Goal: Task Accomplishment & Management: Complete application form

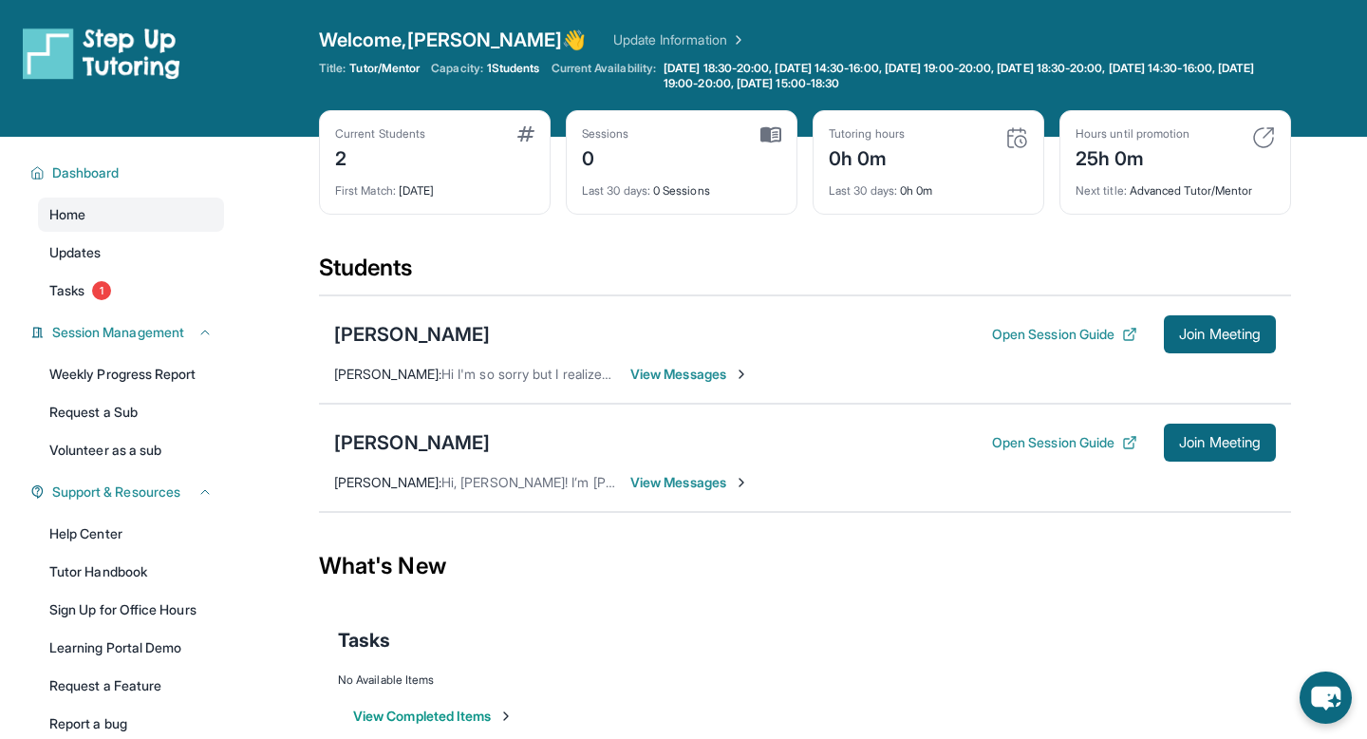
scroll to position [128, 0]
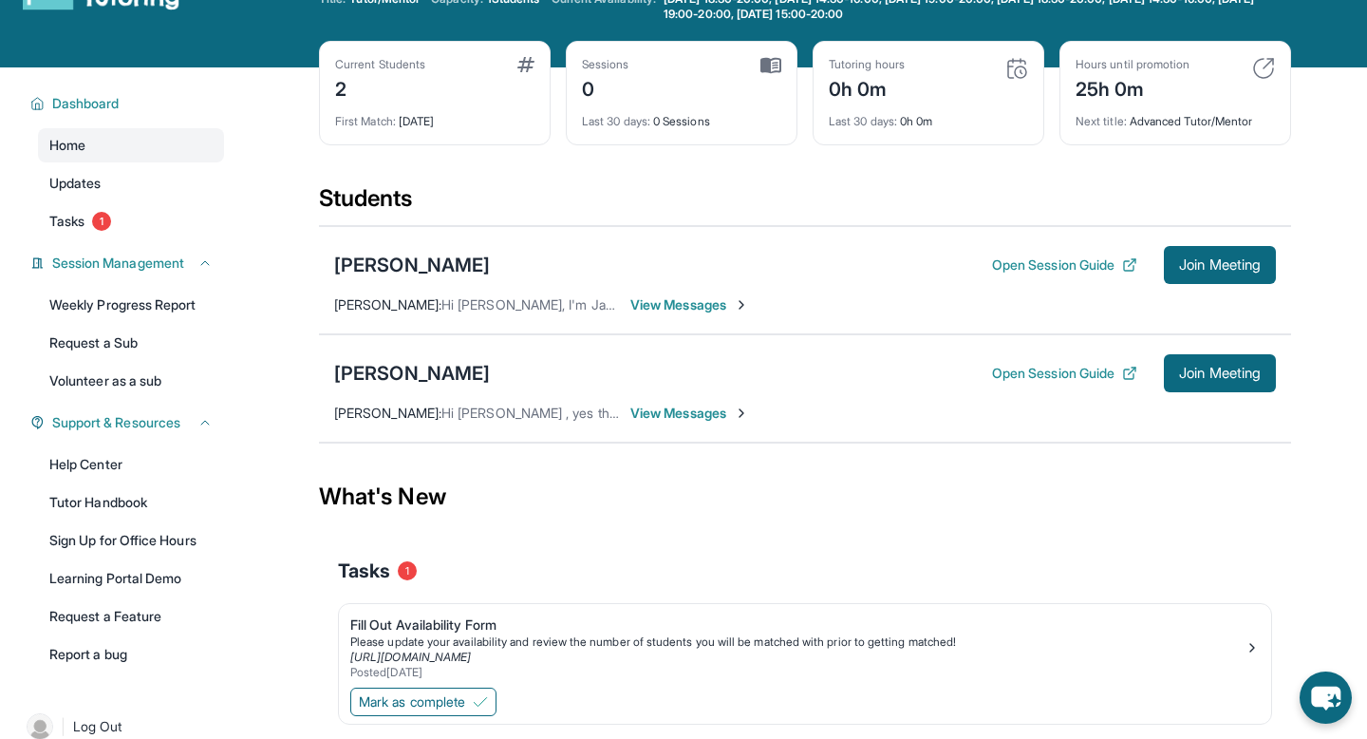
scroll to position [137, 0]
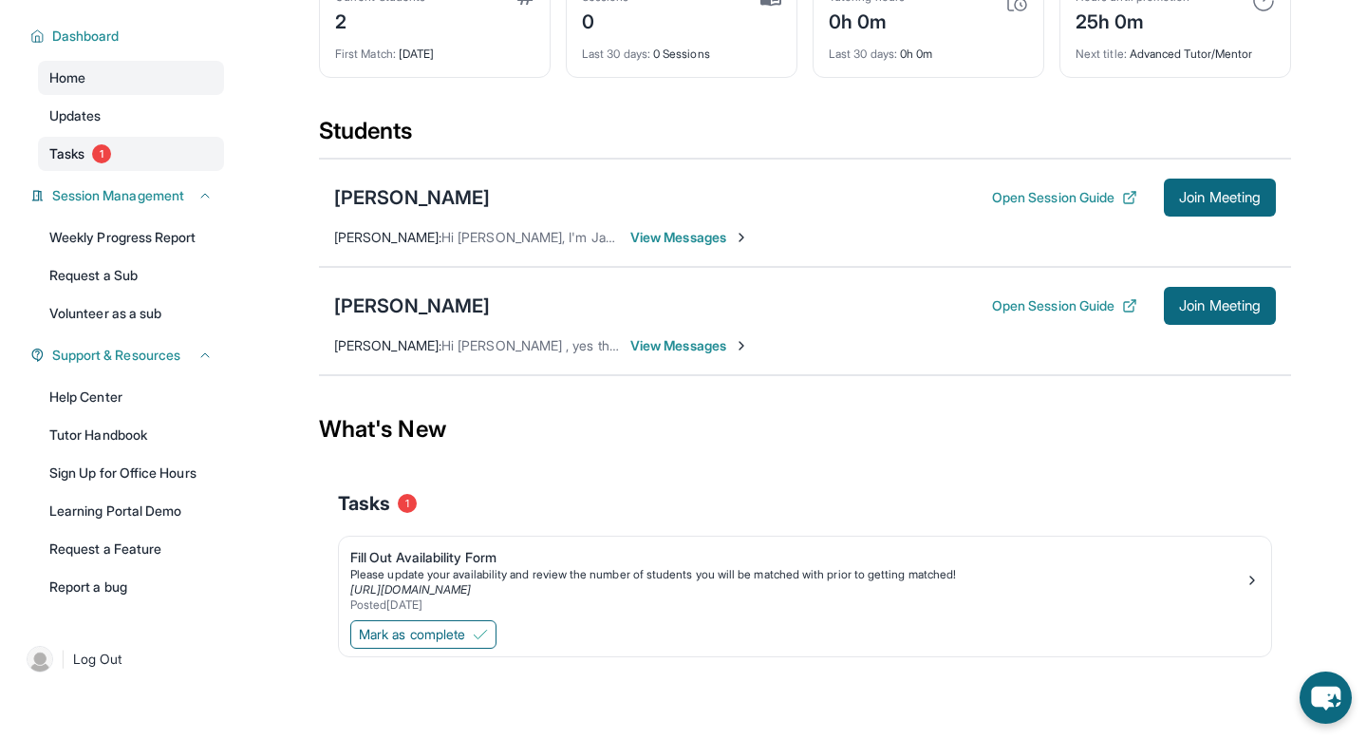
click at [82, 148] on span "Tasks" at bounding box center [66, 153] width 35 height 19
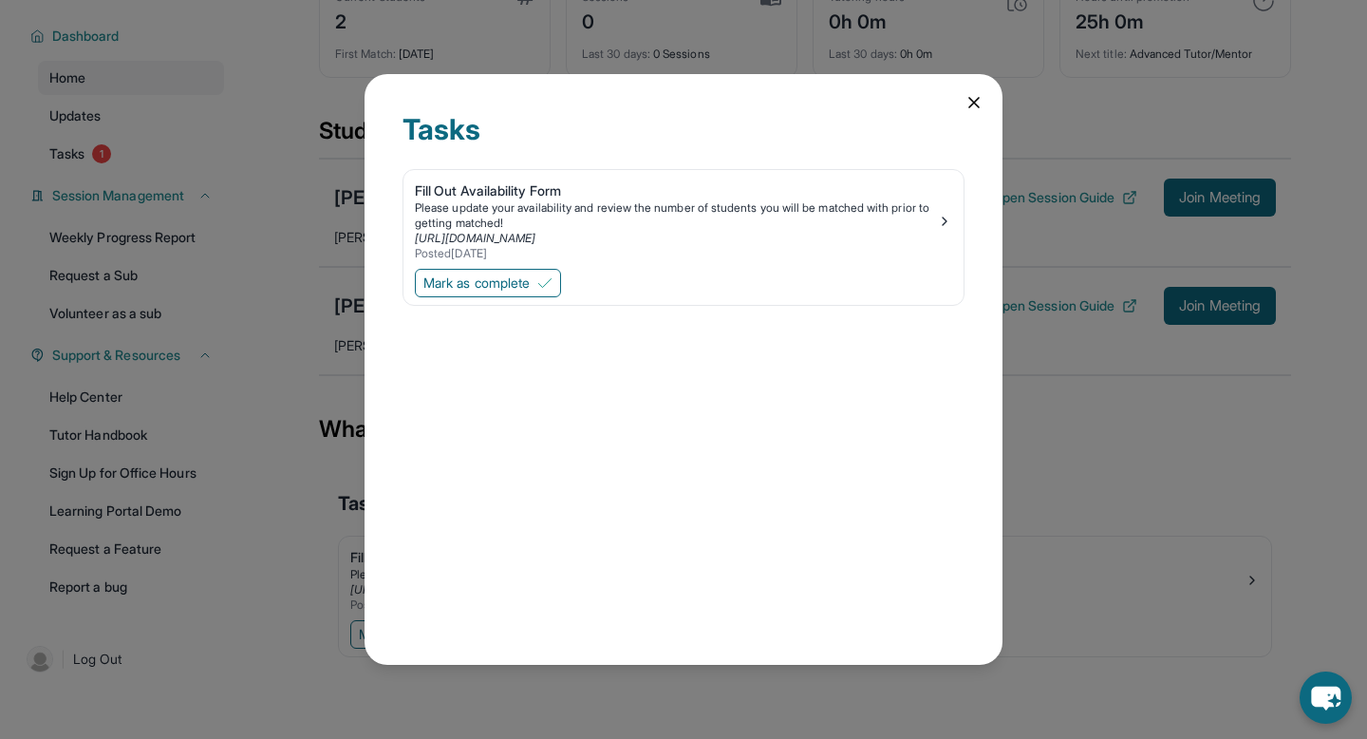
click at [971, 110] on icon at bounding box center [974, 102] width 19 height 19
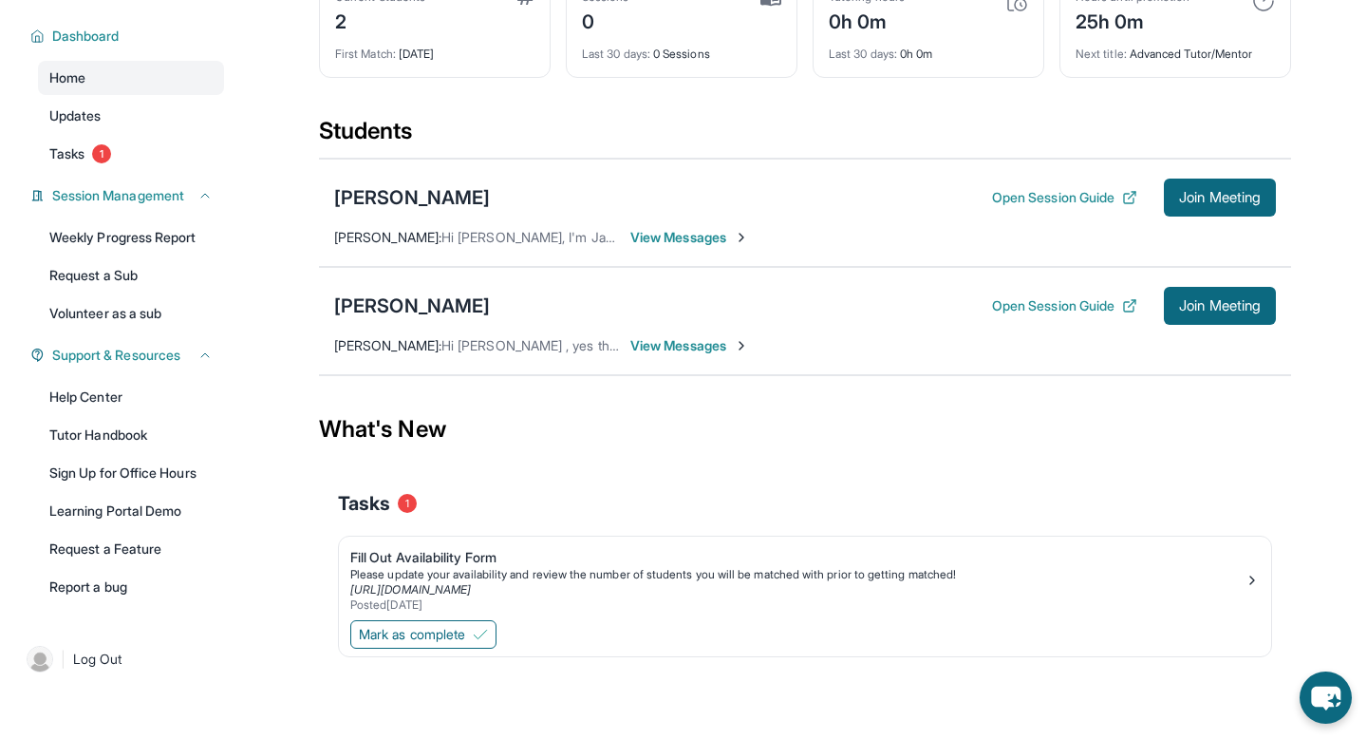
click at [669, 239] on span "View Messages" at bounding box center [690, 237] width 119 height 19
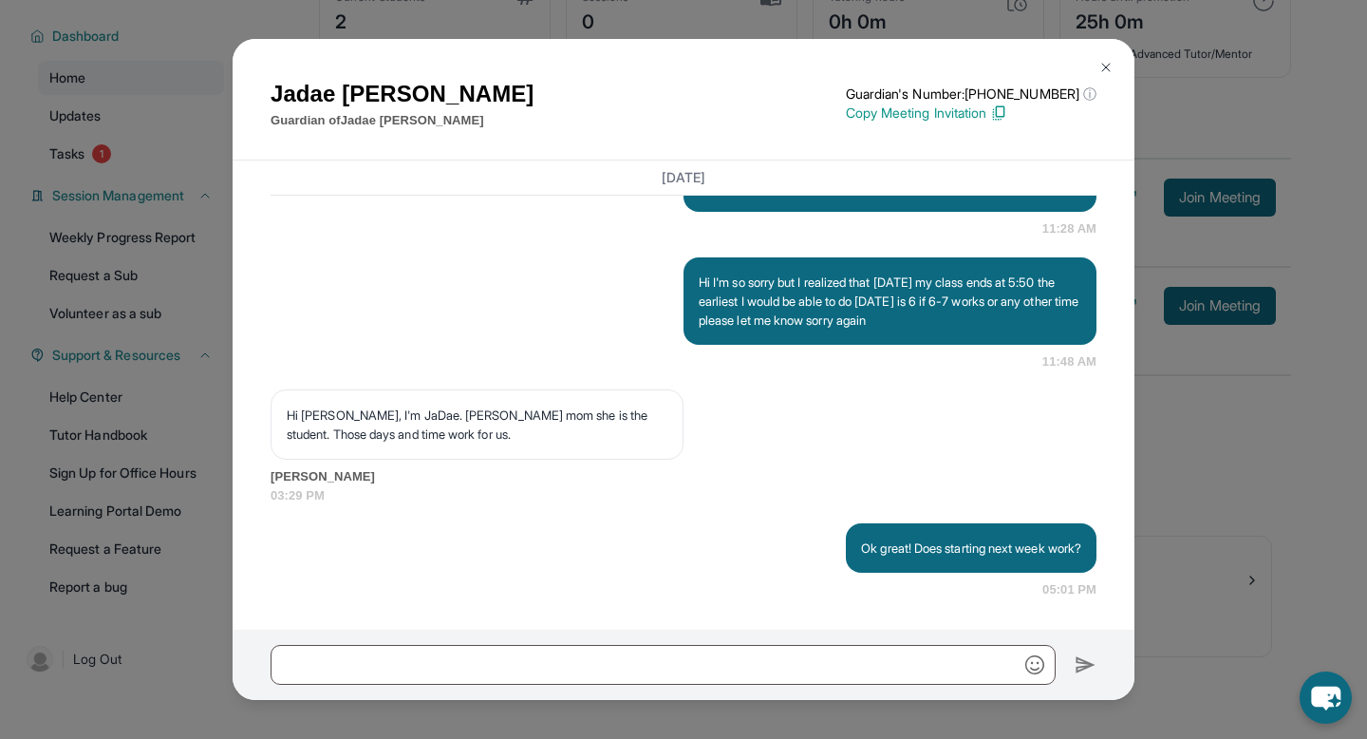
scroll to position [1498, 0]
click at [1104, 68] on img at bounding box center [1106, 67] width 15 height 15
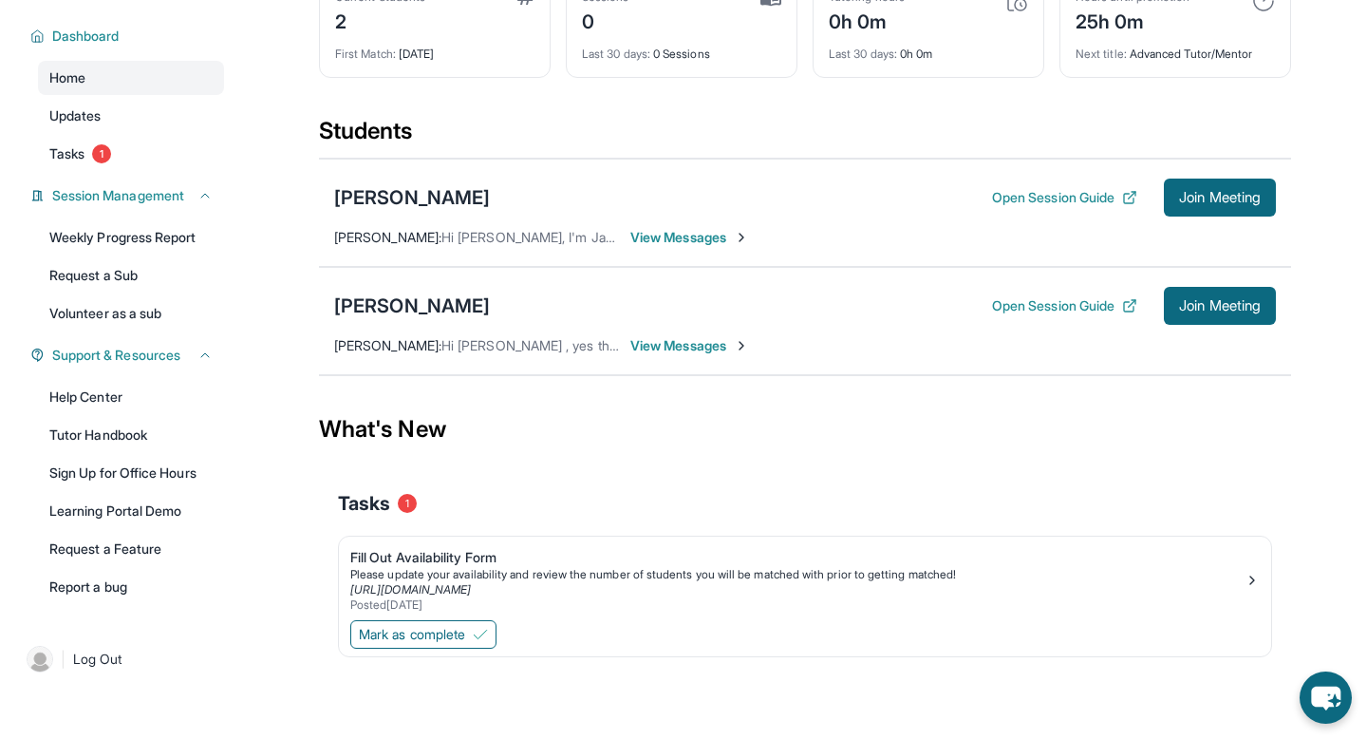
click at [710, 349] on span "View Messages" at bounding box center [690, 345] width 119 height 19
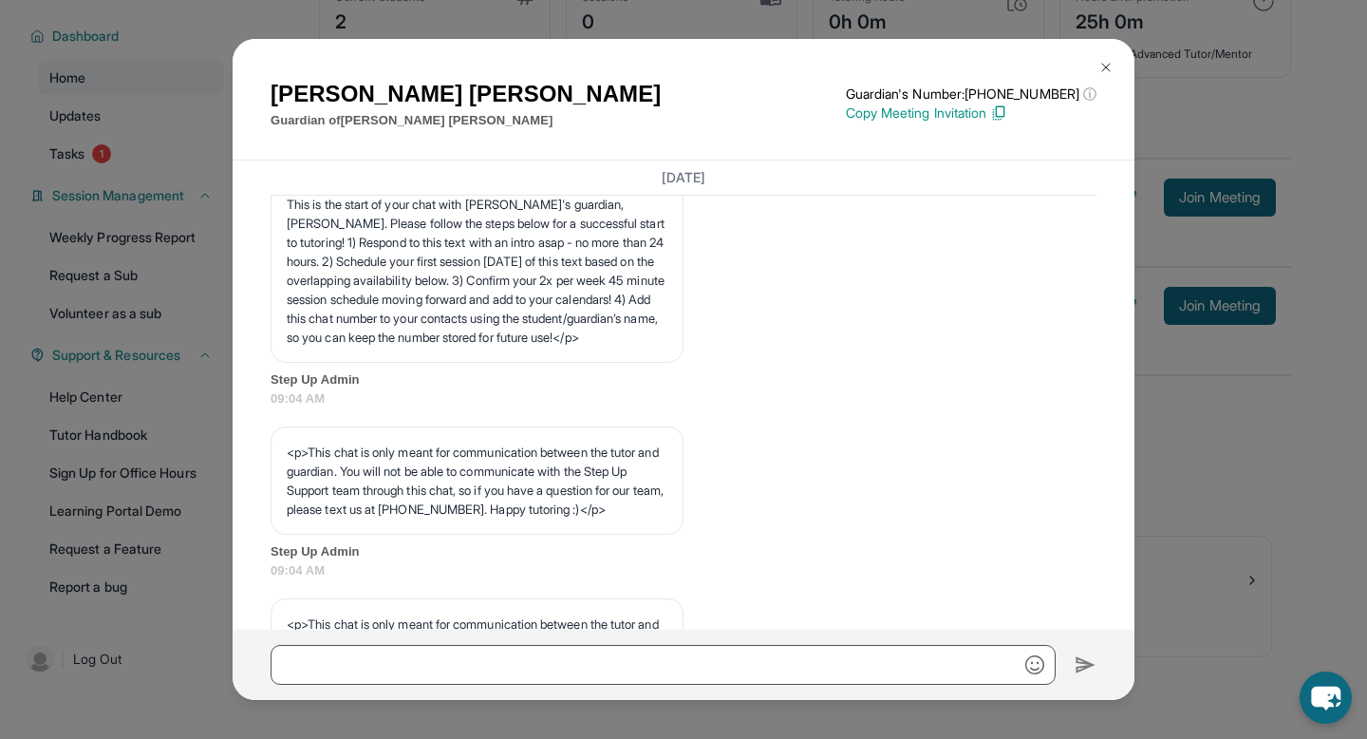
scroll to position [365, 0]
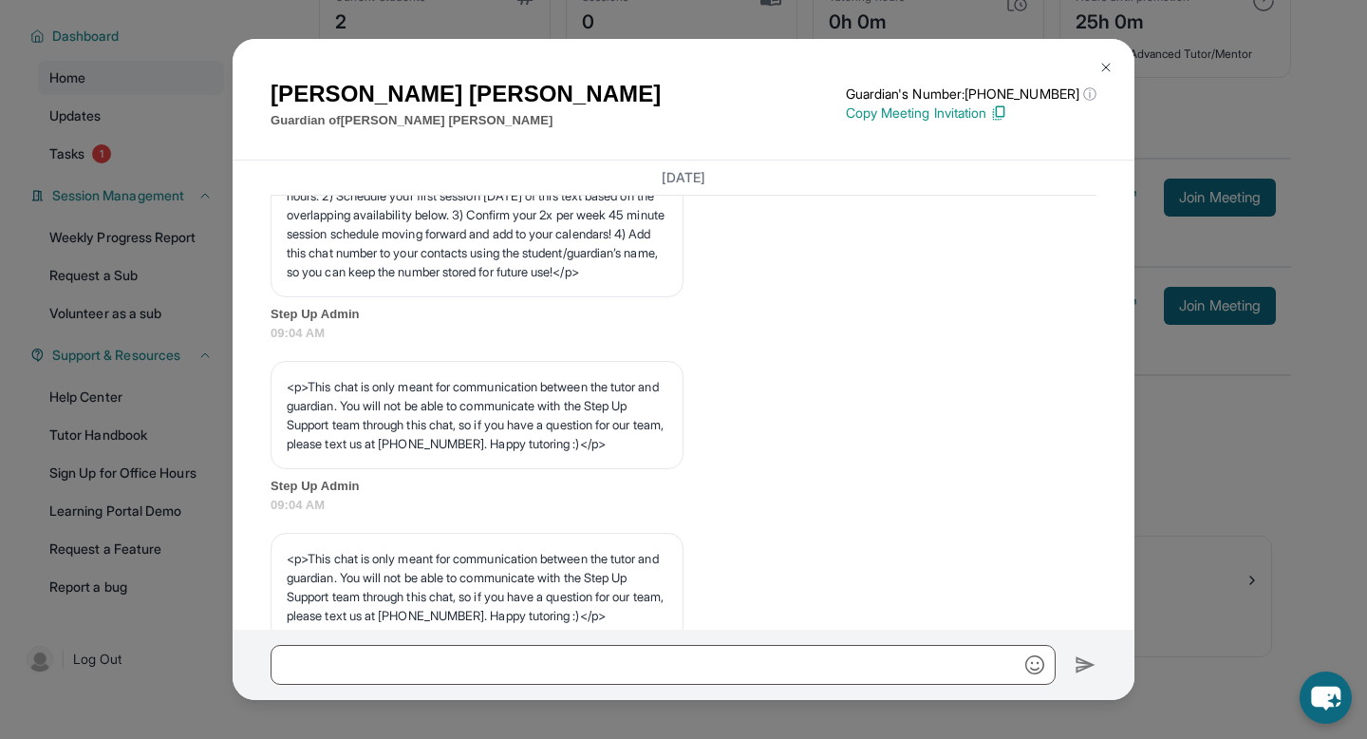
click at [1114, 64] on button at bounding box center [1106, 67] width 38 height 38
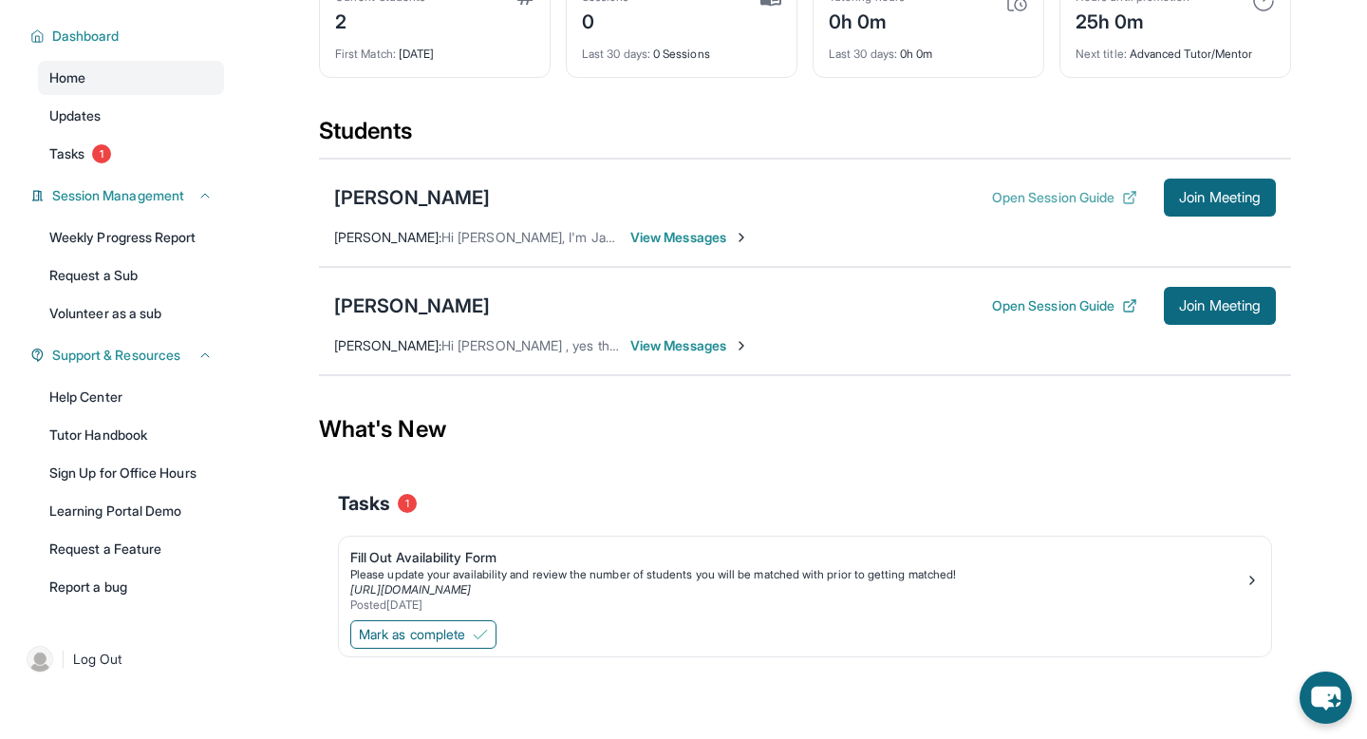
click at [1037, 198] on button "Open Session Guide" at bounding box center [1064, 197] width 145 height 19
click at [1026, 303] on button "Open Session Guide" at bounding box center [1064, 305] width 145 height 19
click at [1015, 202] on button "Open Session Guide" at bounding box center [1064, 197] width 145 height 19
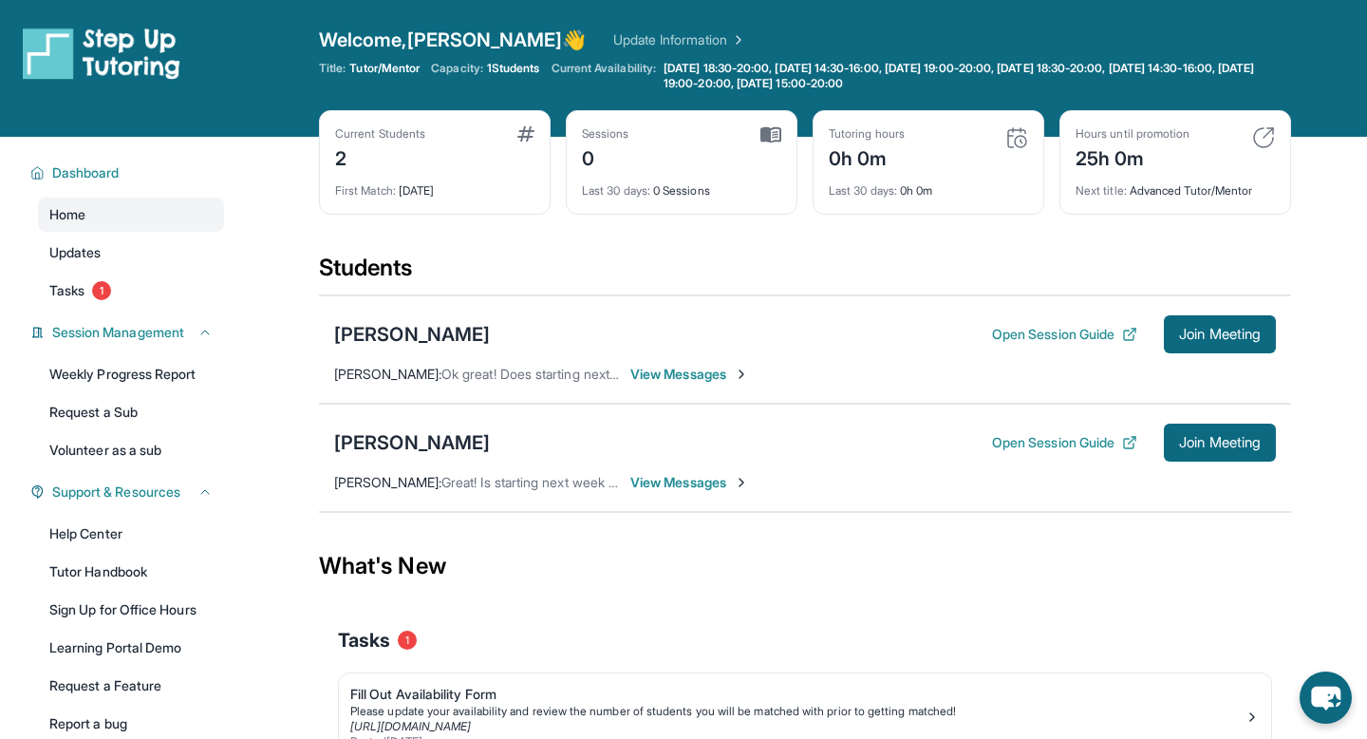
click at [416, 110] on div "Current Students 2 First Match : 1 day ago" at bounding box center [435, 162] width 232 height 104
click at [337, 161] on div "2" at bounding box center [380, 156] width 90 height 30
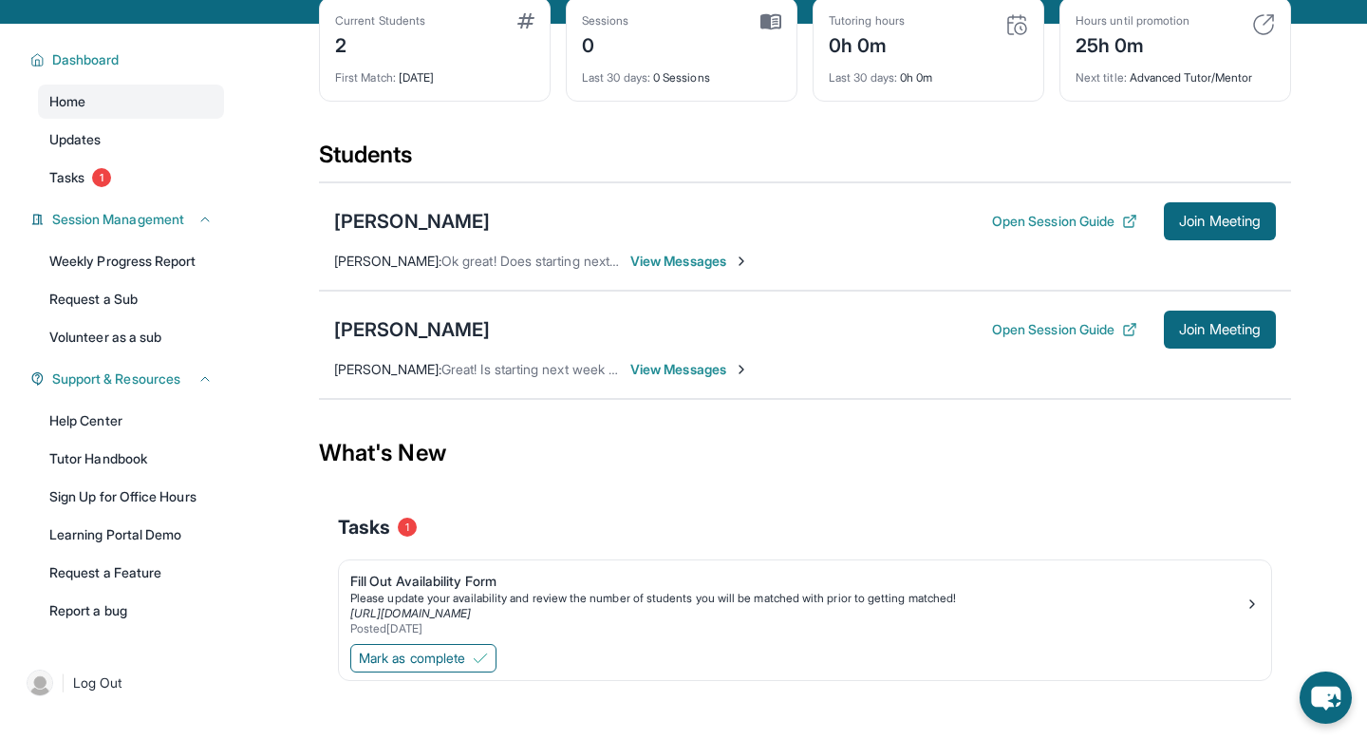
scroll to position [111, 0]
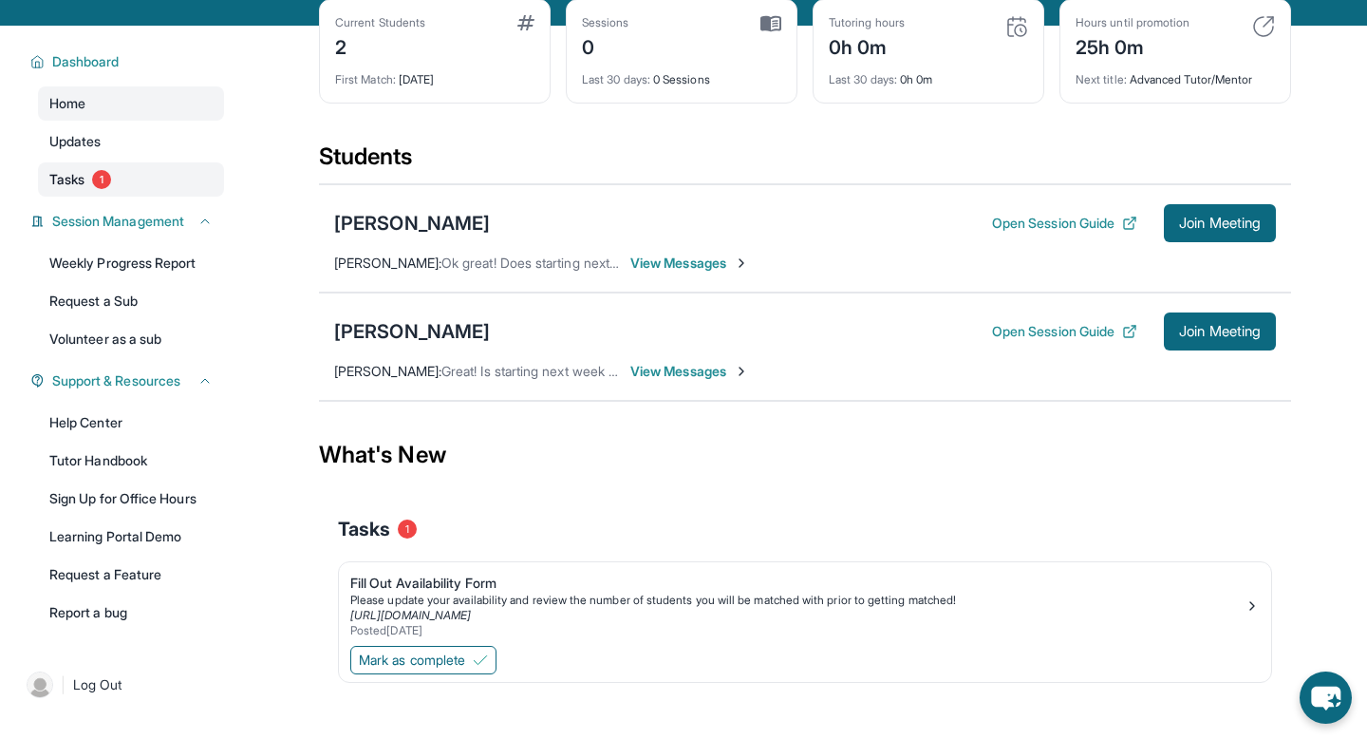
click at [152, 172] on link "Tasks 1" at bounding box center [131, 179] width 186 height 34
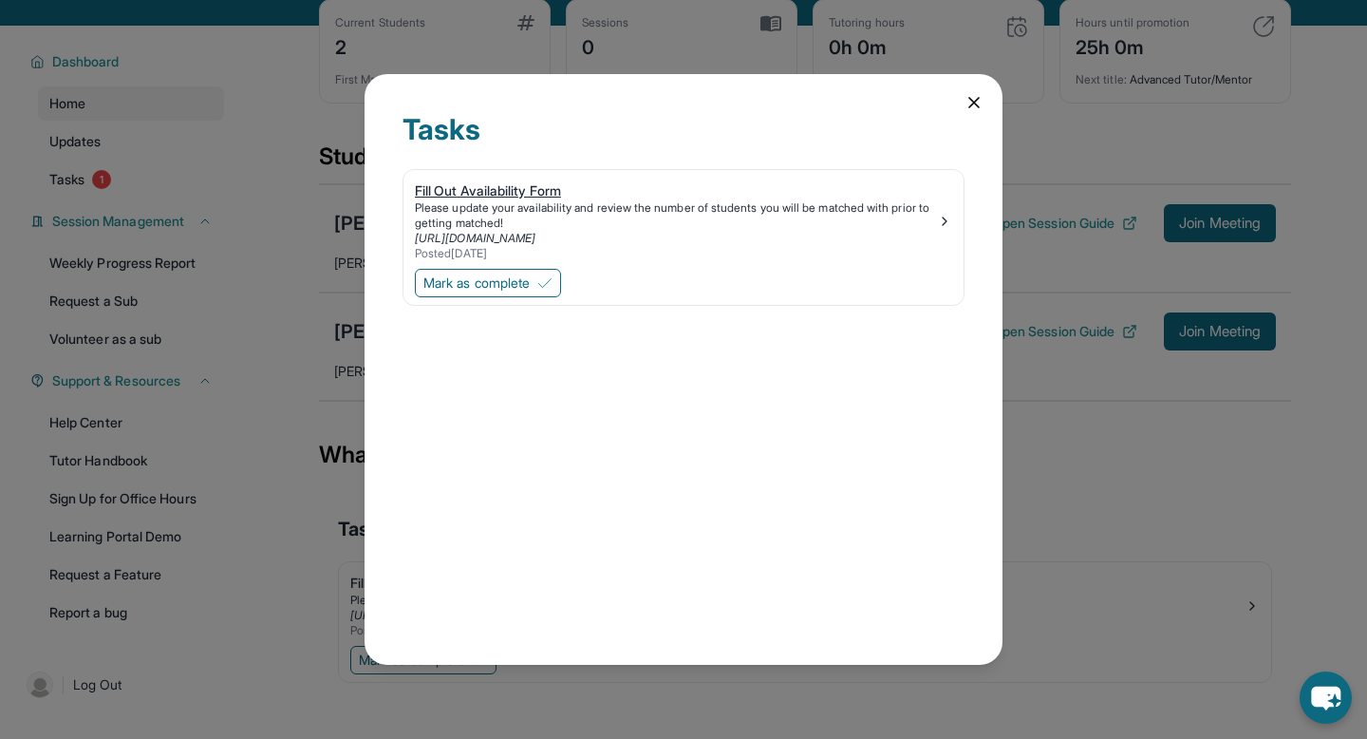
click at [482, 198] on div "Fill Out Availability Form" at bounding box center [676, 190] width 522 height 19
click at [965, 110] on icon at bounding box center [974, 102] width 19 height 19
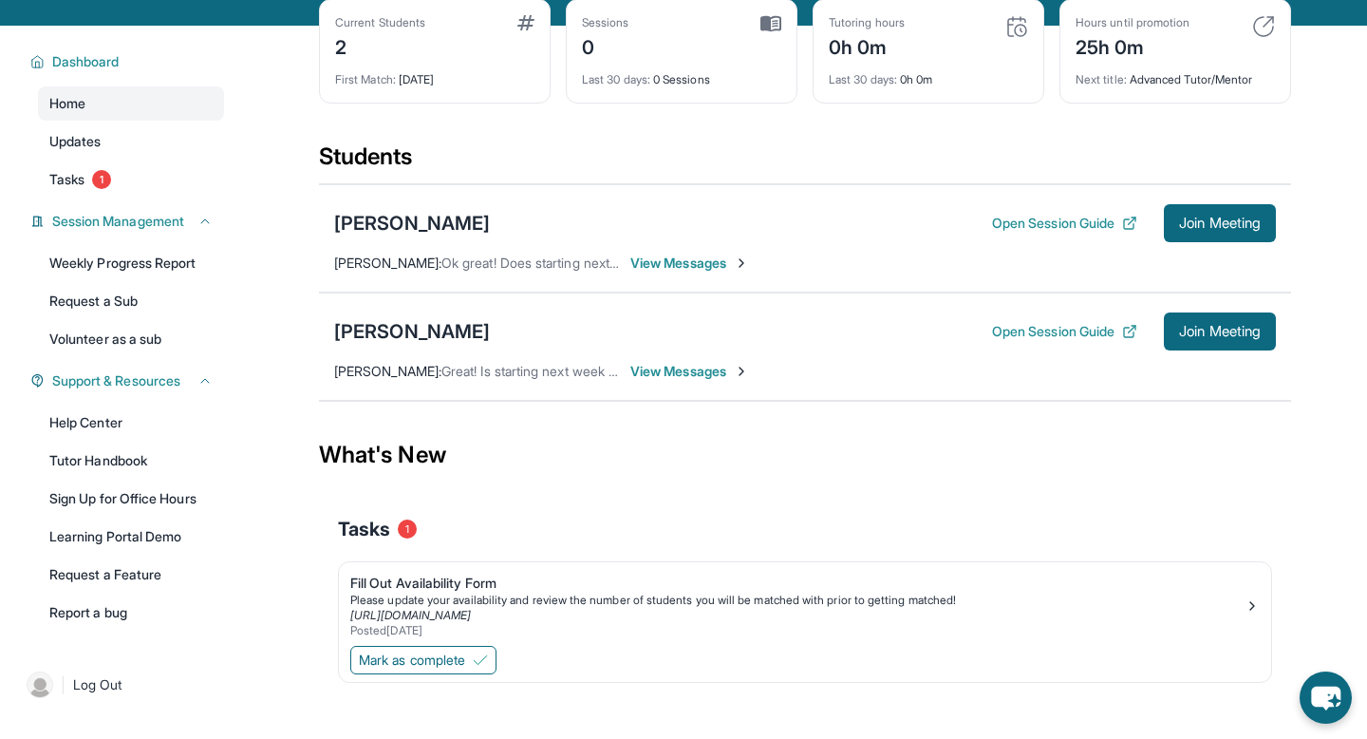
scroll to position [137, 0]
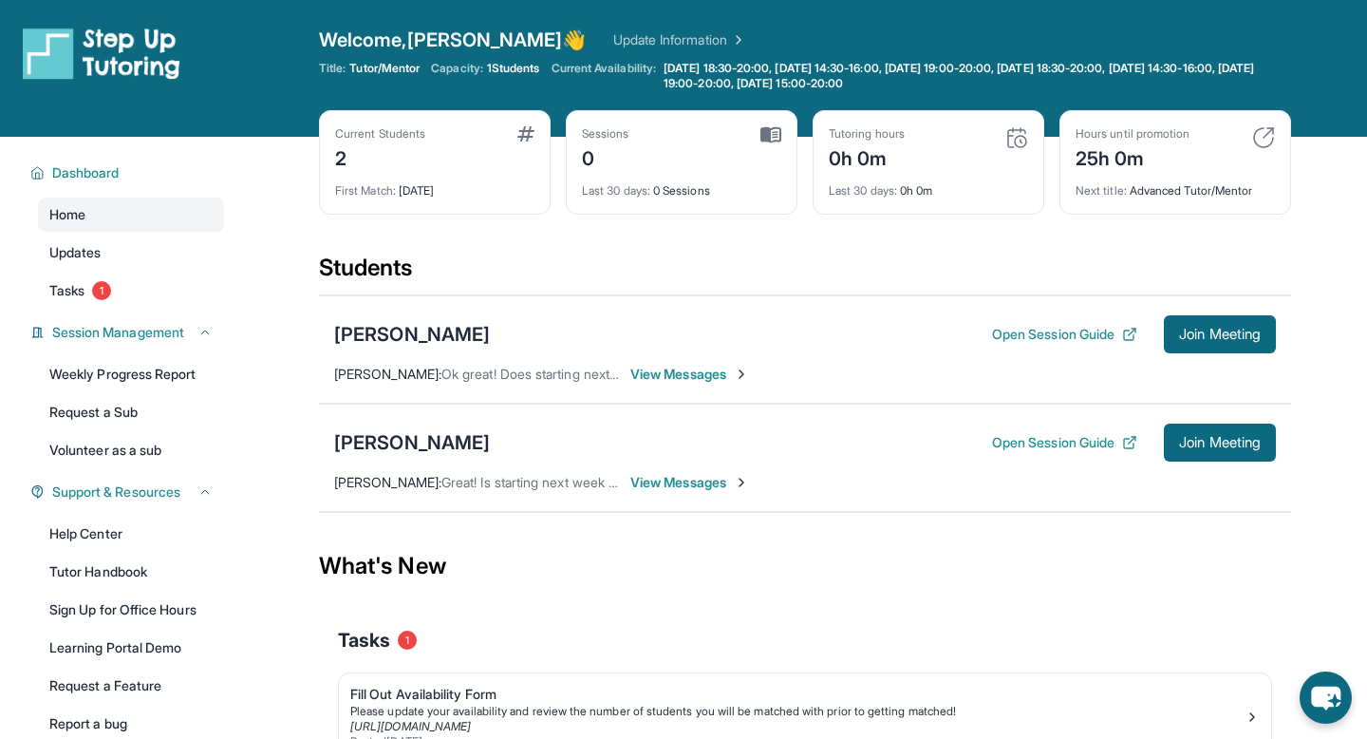
scroll to position [137, 0]
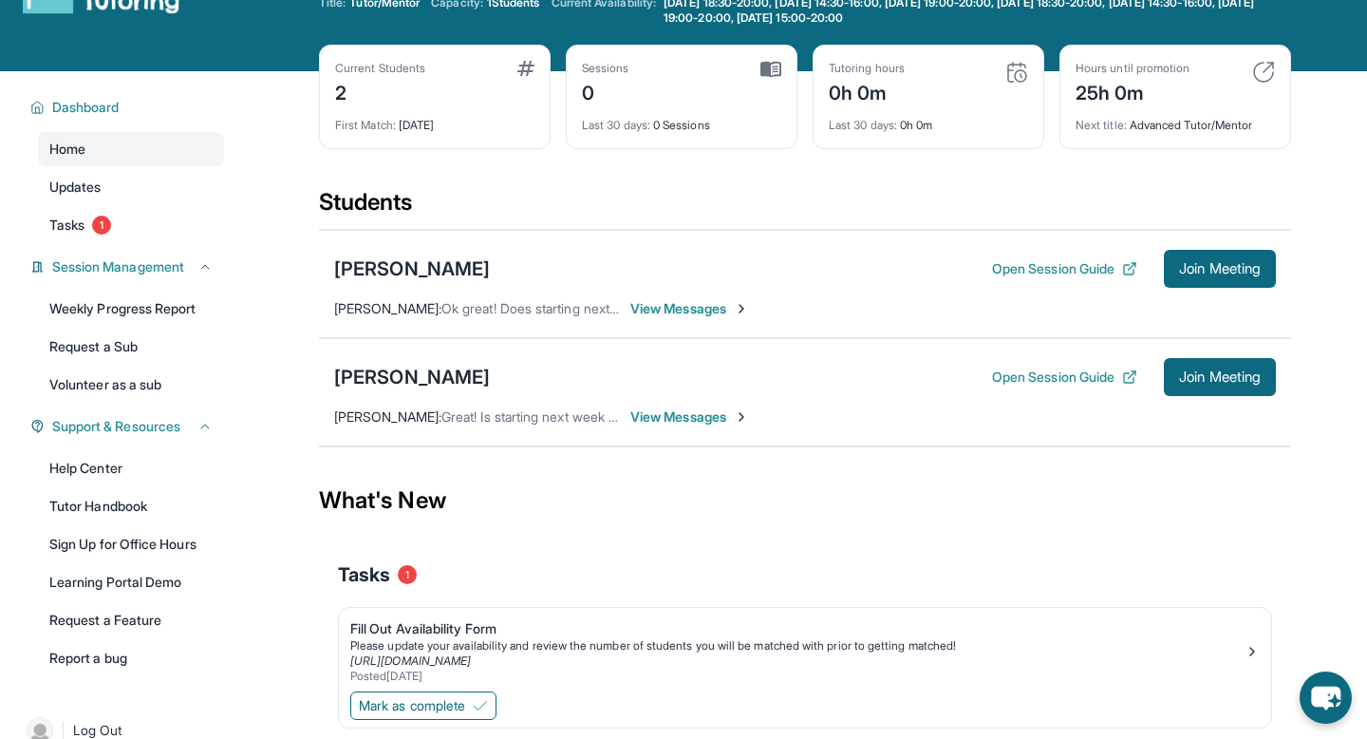
scroll to position [67, 0]
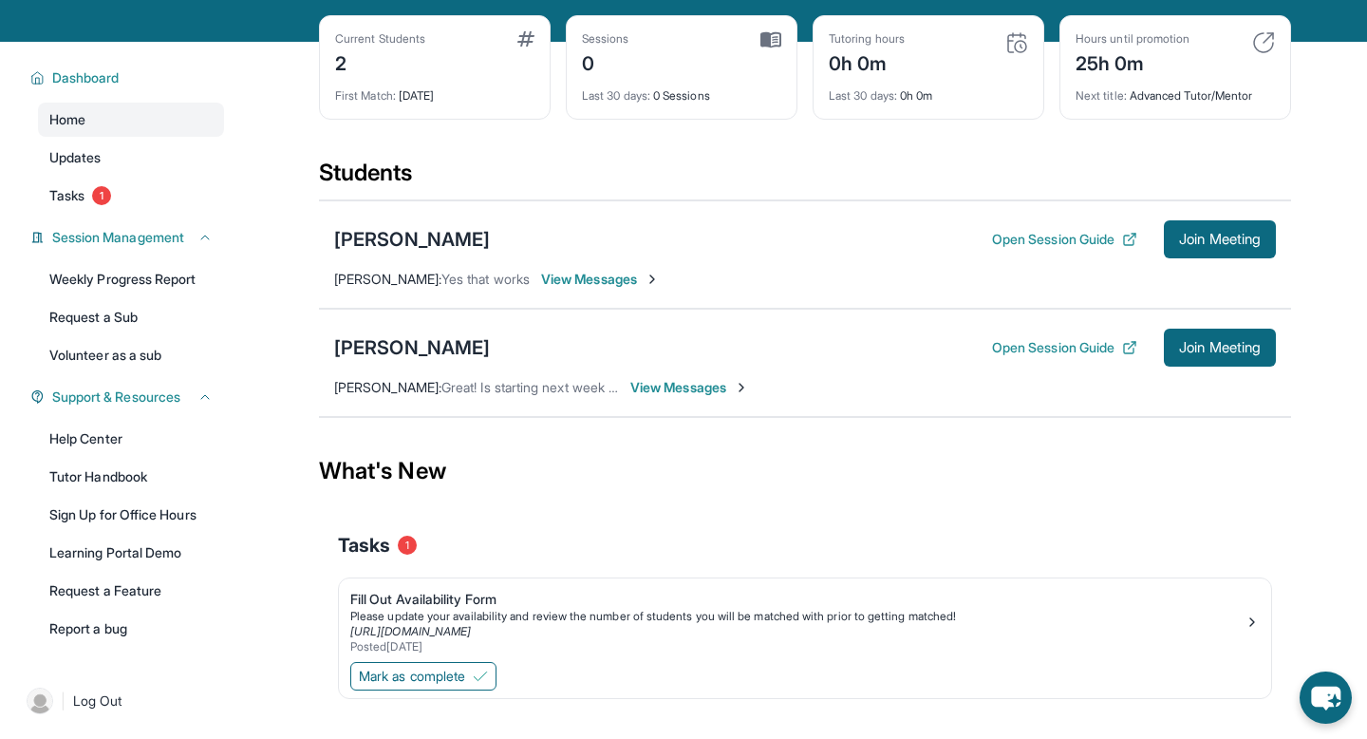
scroll to position [137, 0]
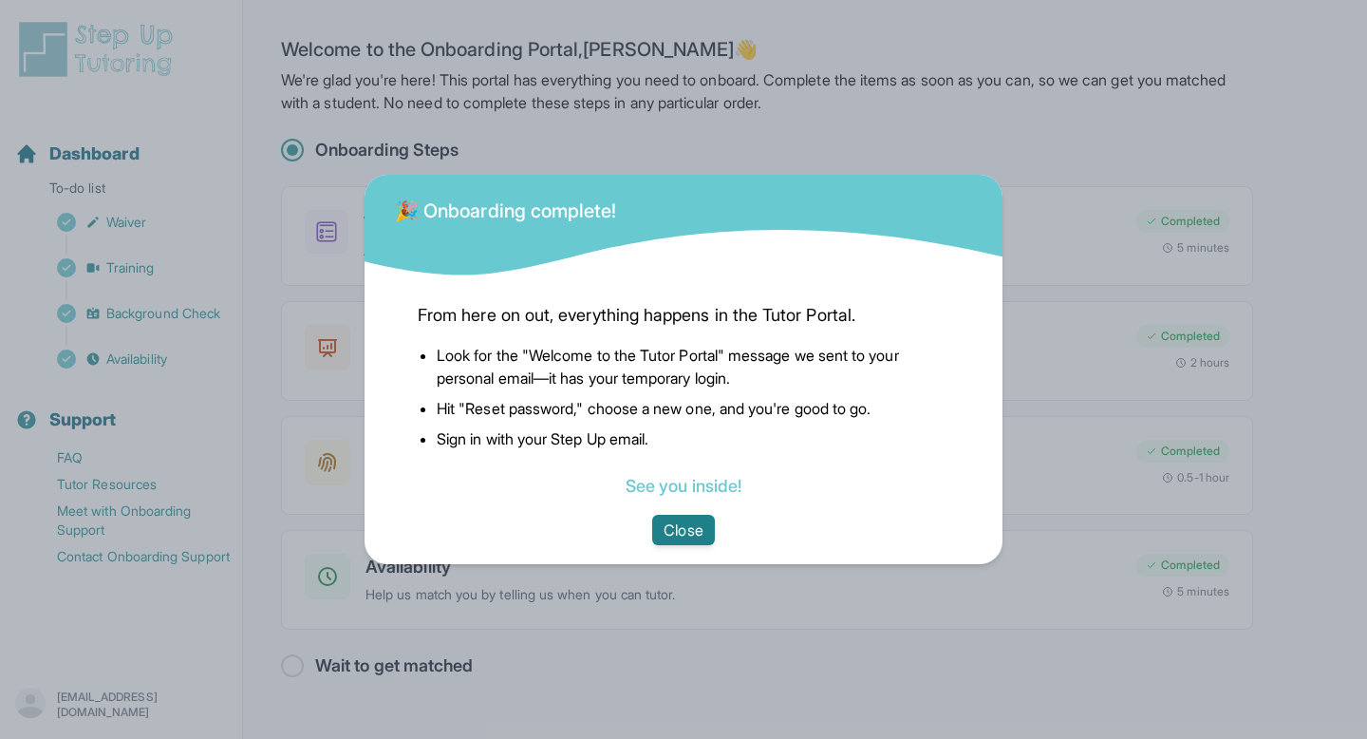
click at [695, 537] on button "Close" at bounding box center [683, 530] width 62 height 30
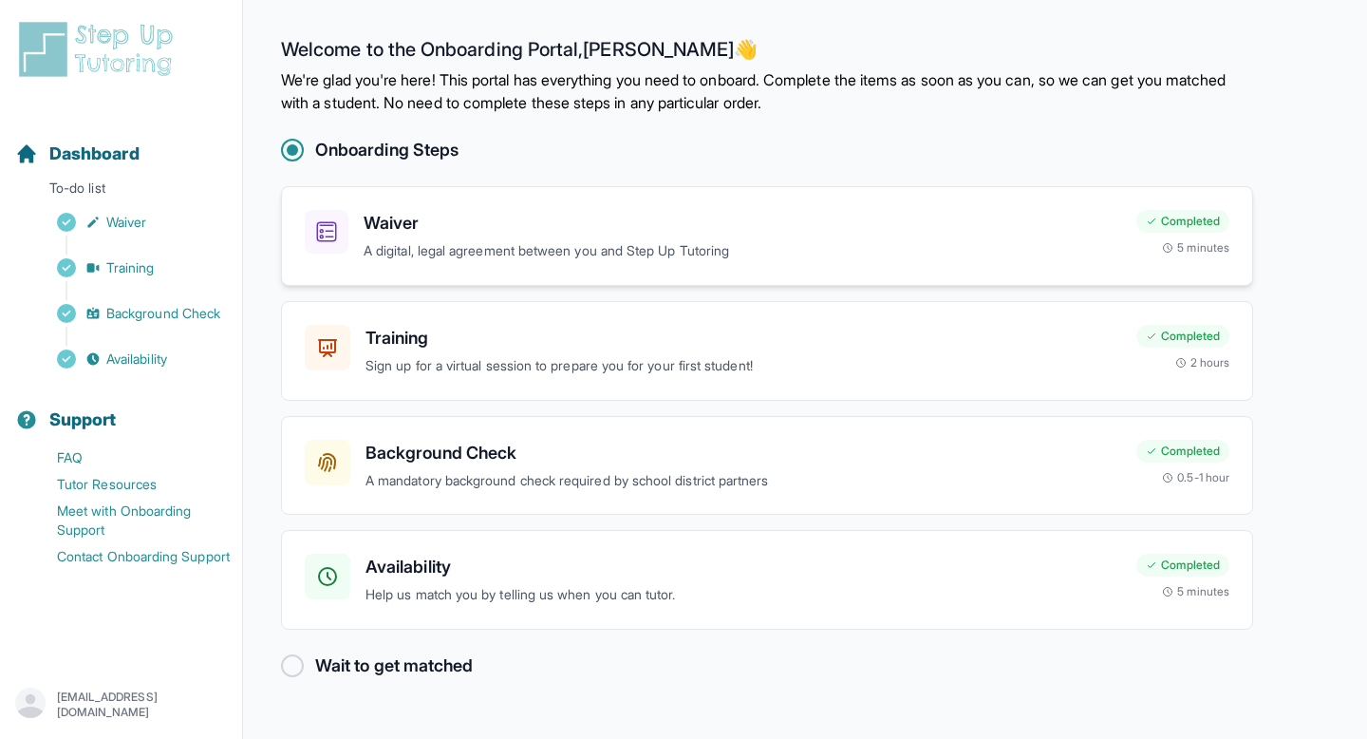
click at [1184, 225] on div "Completed" at bounding box center [1183, 221] width 93 height 23
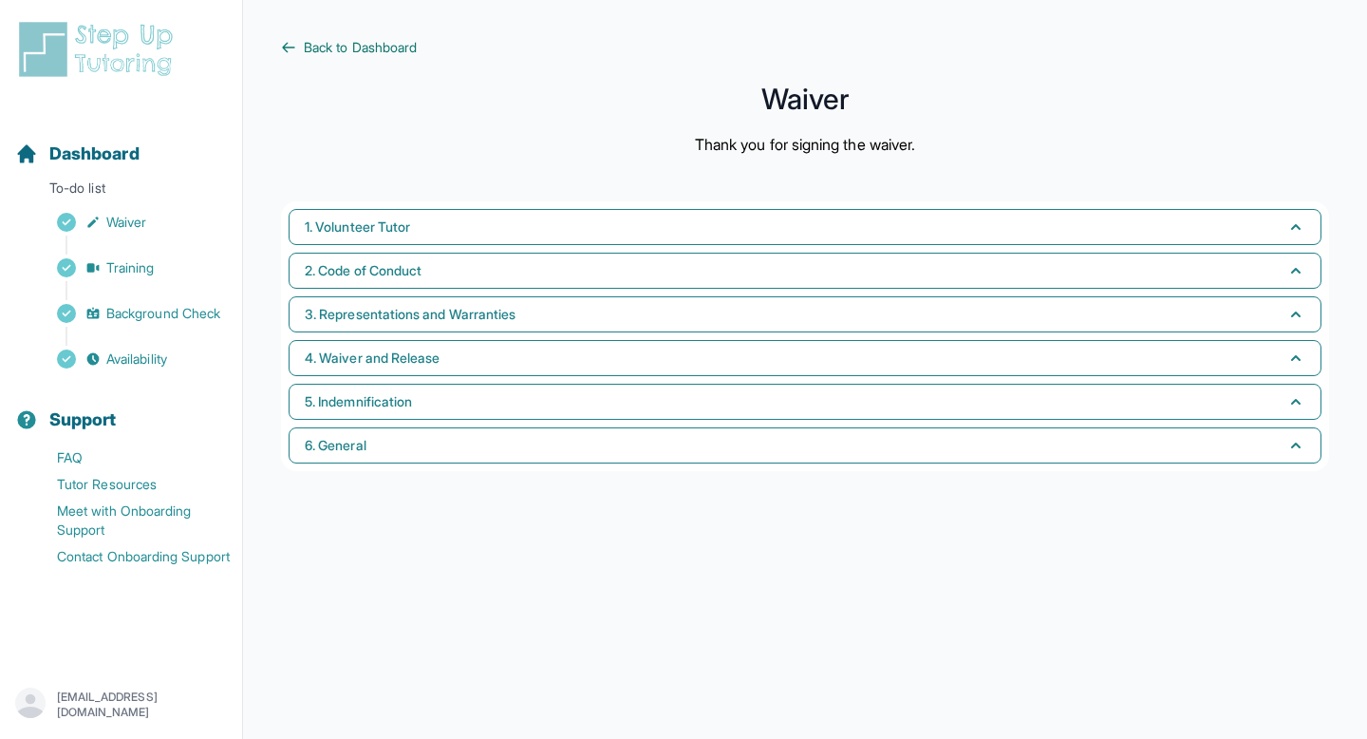
click at [318, 47] on span "Back to Dashboard" at bounding box center [360, 47] width 113 height 19
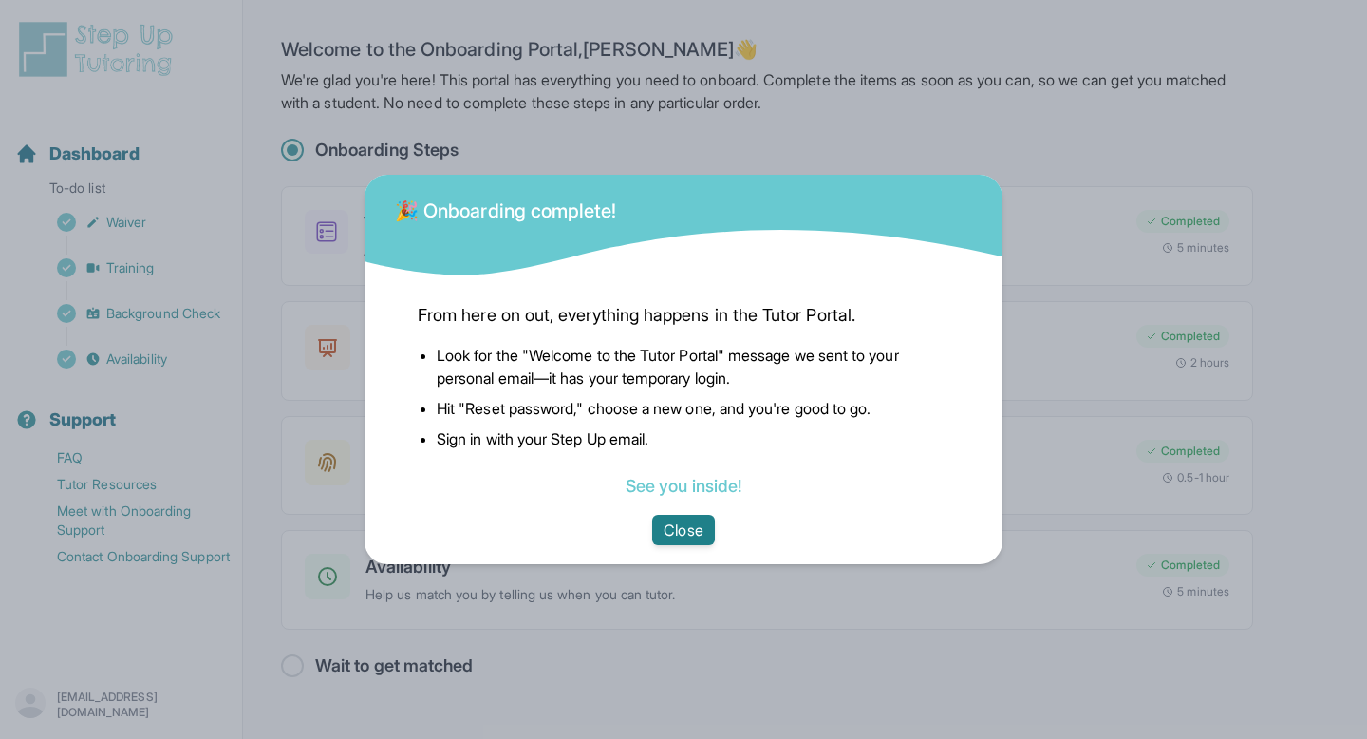
click at [695, 528] on button "Close" at bounding box center [683, 530] width 62 height 30
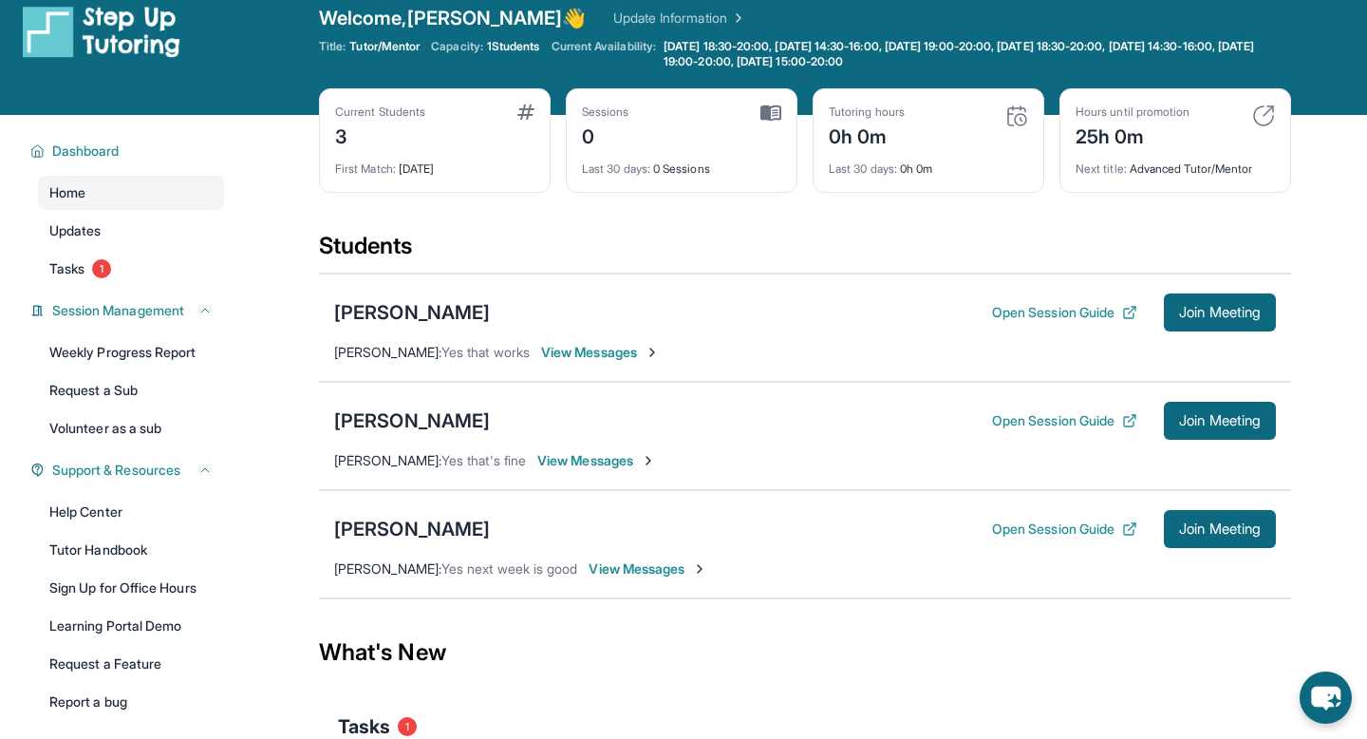
scroll to position [21, 0]
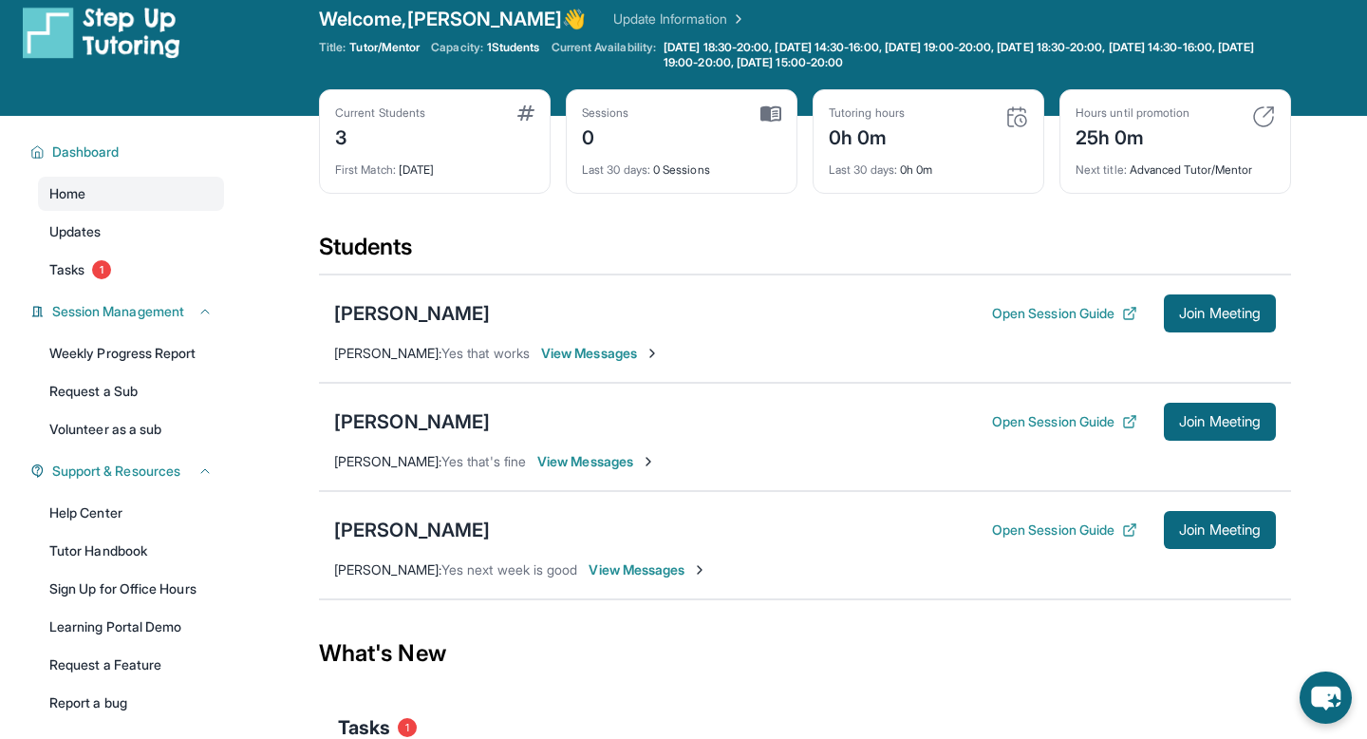
click at [500, 47] on span "1 Students" at bounding box center [513, 47] width 53 height 15
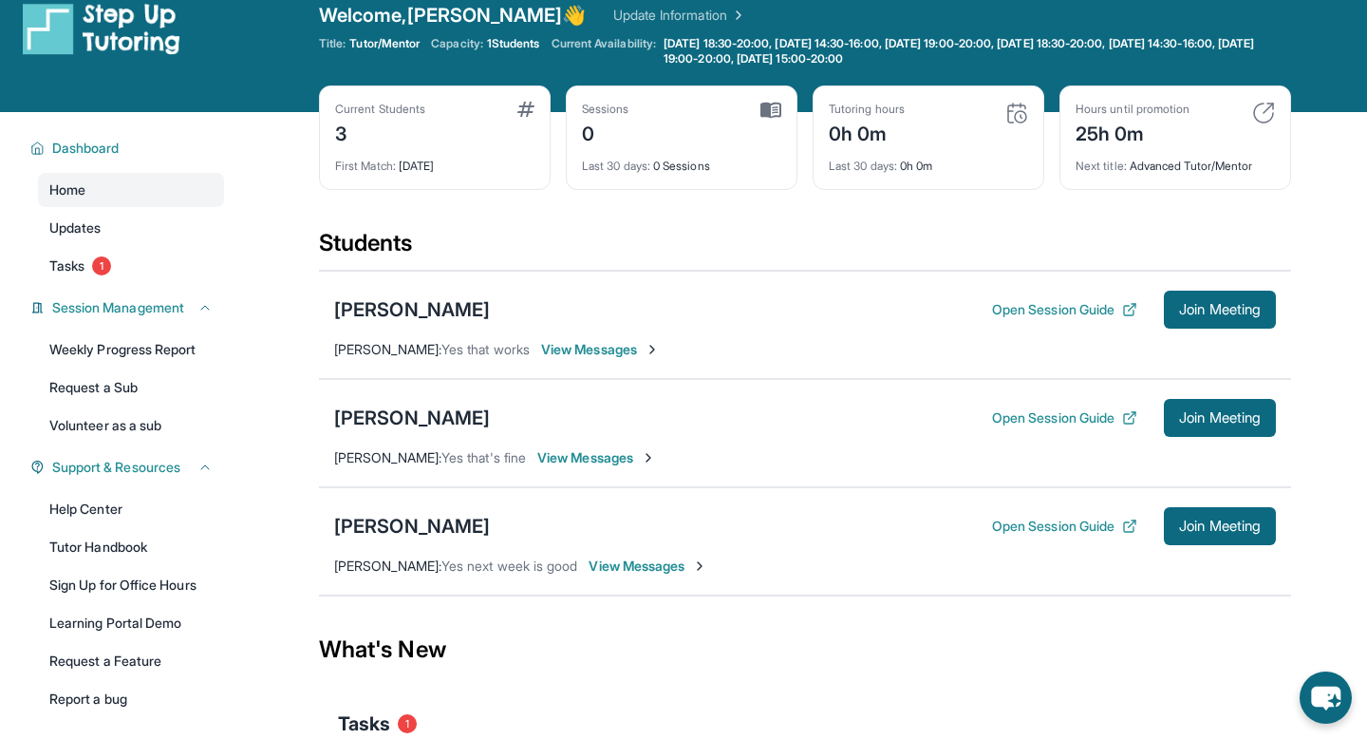
scroll to position [22, 0]
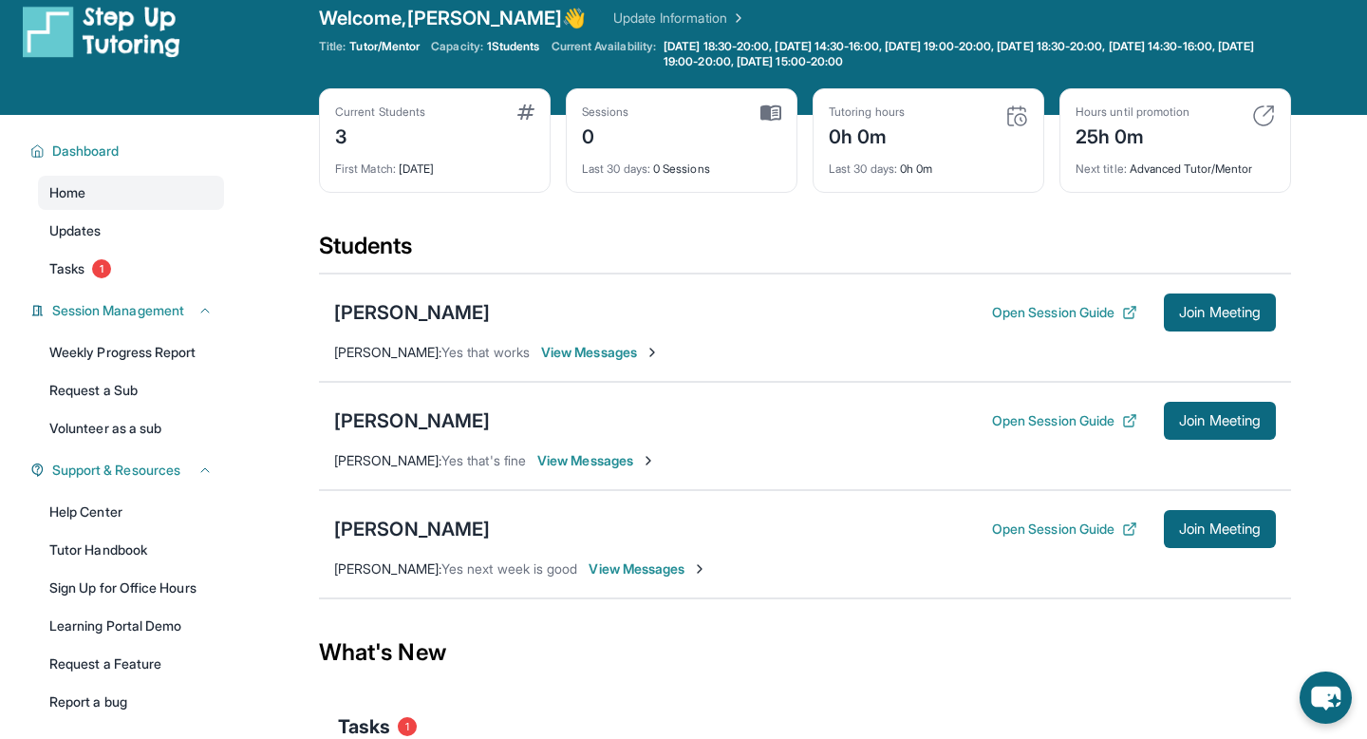
click at [522, 108] on img at bounding box center [526, 111] width 17 height 15
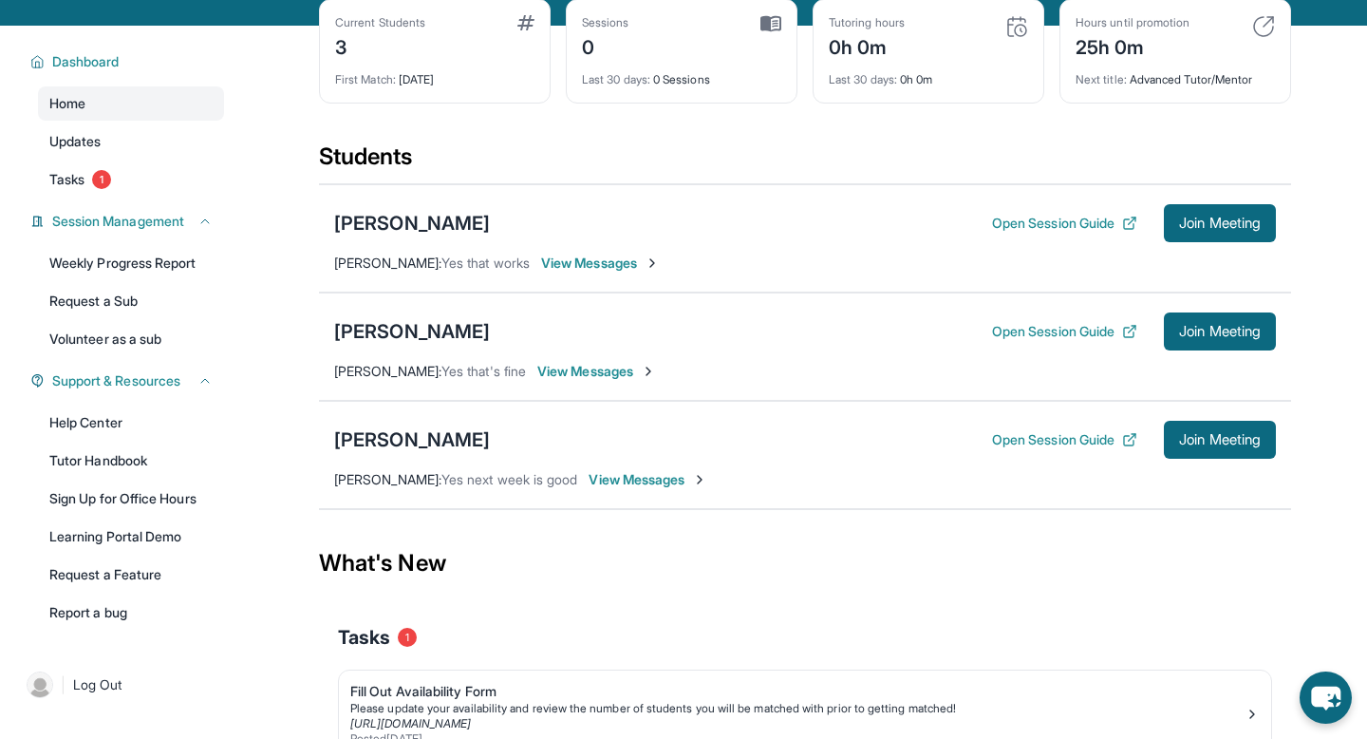
scroll to position [236, 0]
